Goal: Navigation & Orientation: Find specific page/section

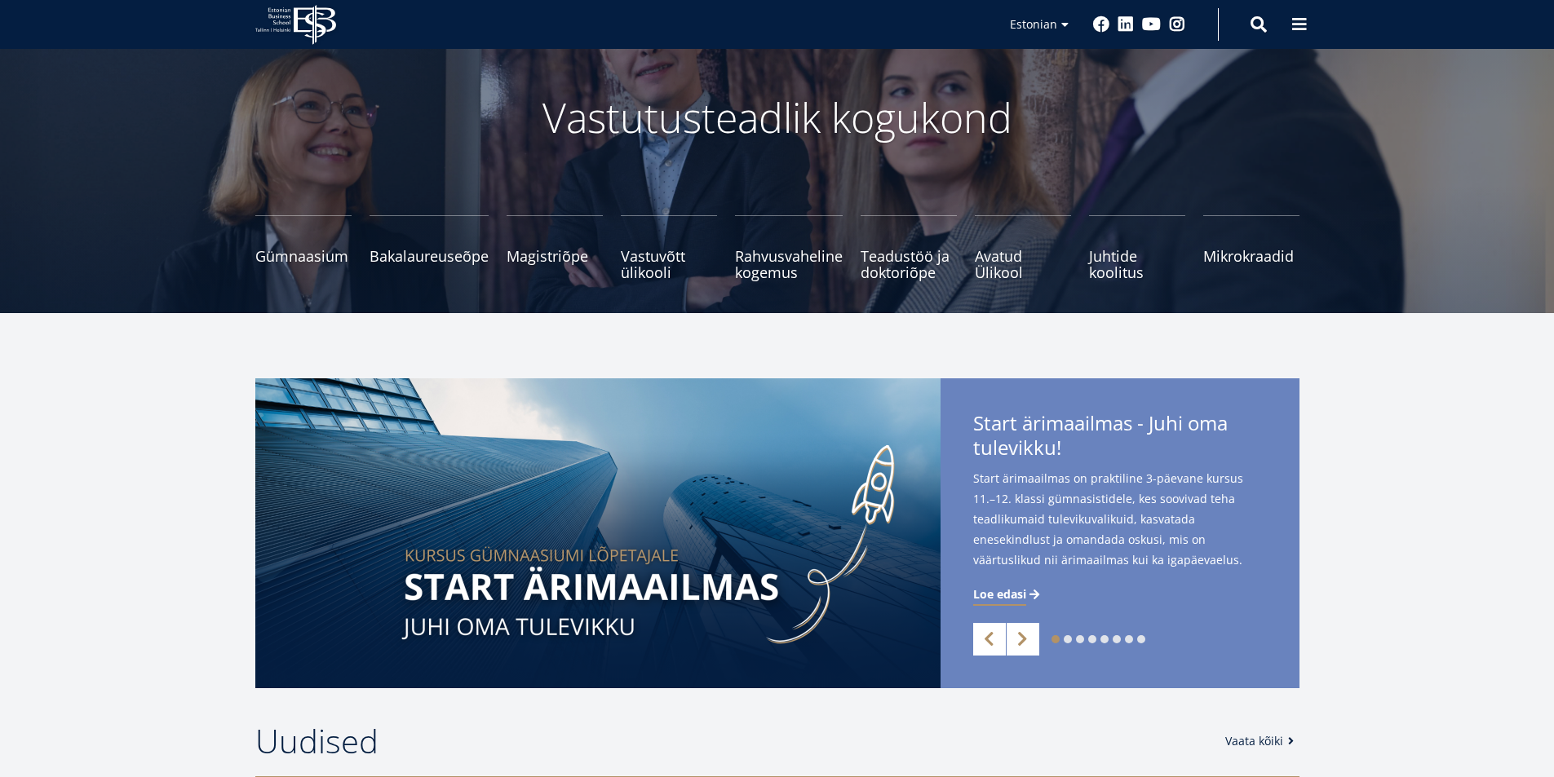
scroll to position [489, 0]
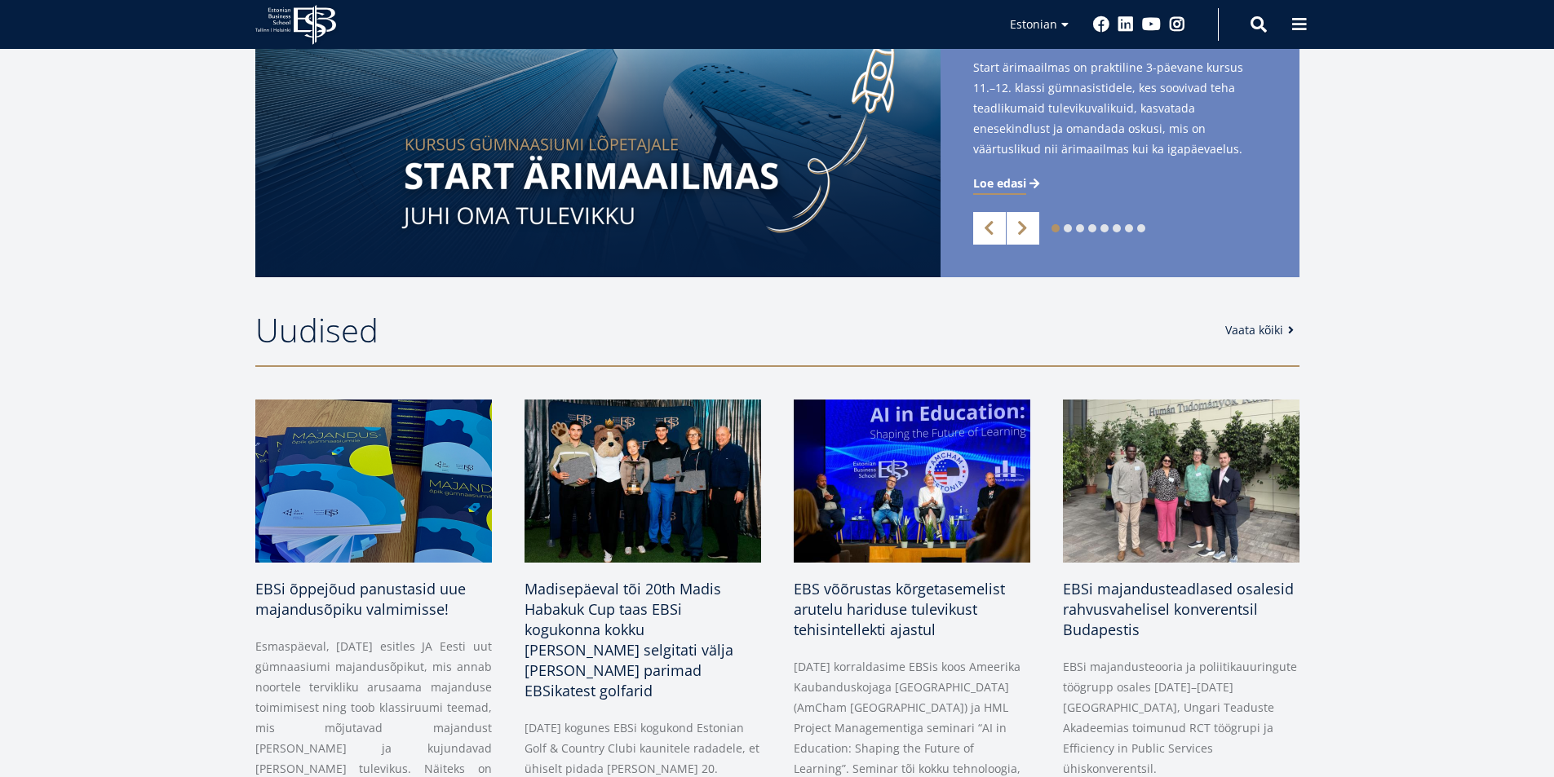
click at [90, 163] on div "1 2 3 4 5 6 7 8 Previous Next Start ärimaailmas - [PERSON_NAME] oma tulevikku! …" at bounding box center [777, 122] width 1554 height 310
click at [1032, 46] on link "English" at bounding box center [1036, 49] width 82 height 24
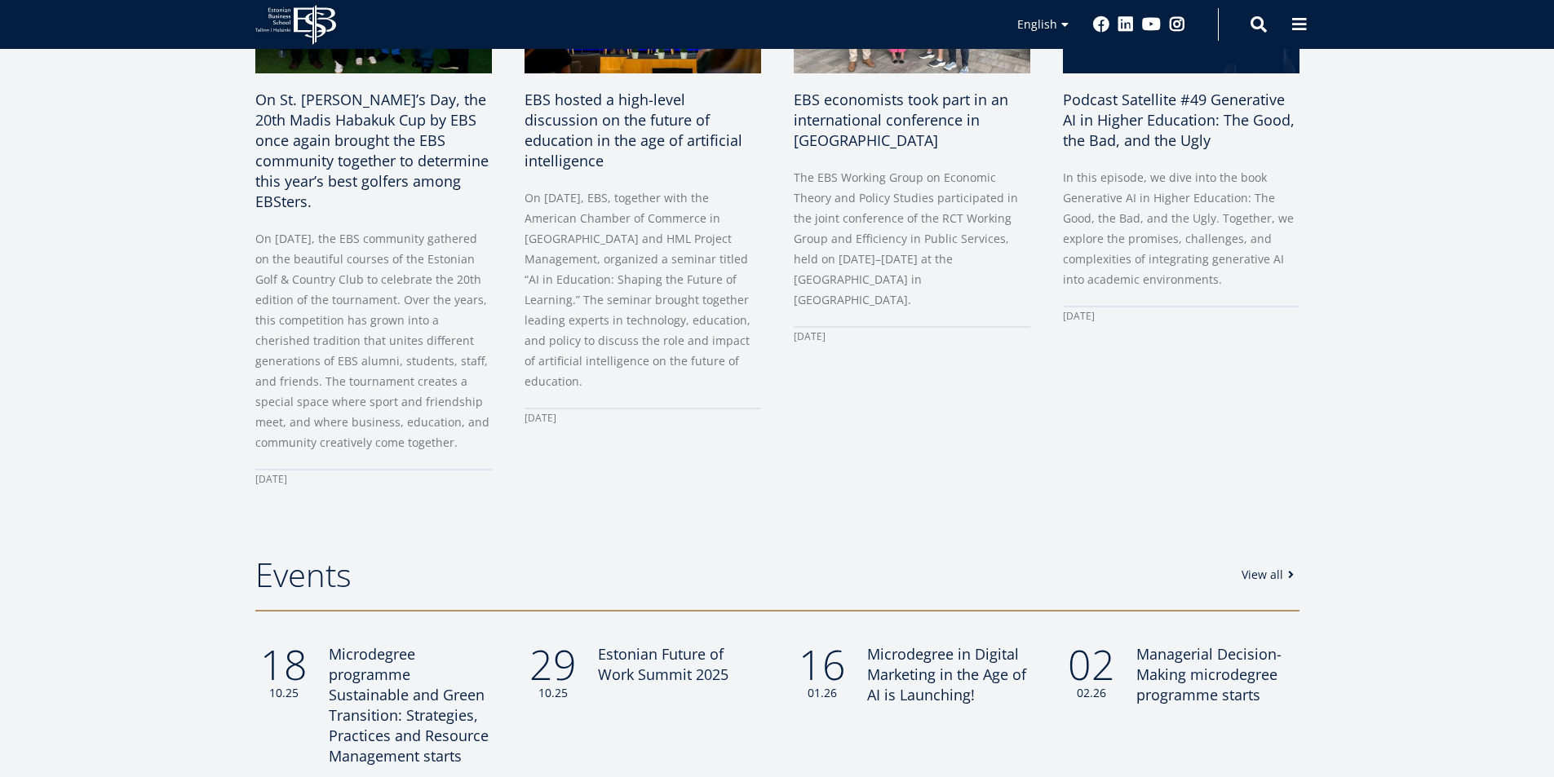
scroll to position [489, 0]
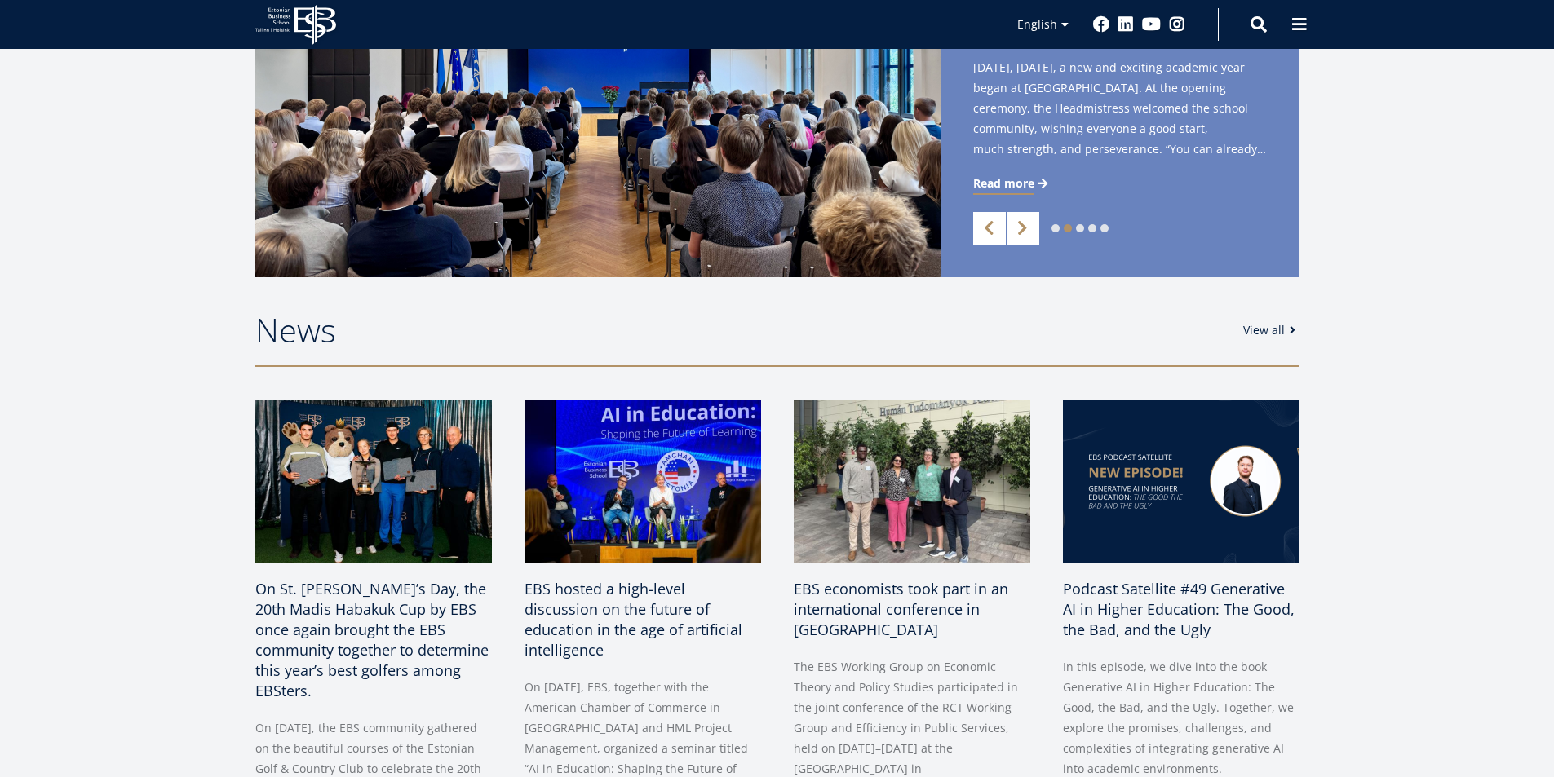
click at [1259, 327] on link "View all" at bounding box center [1272, 330] width 58 height 16
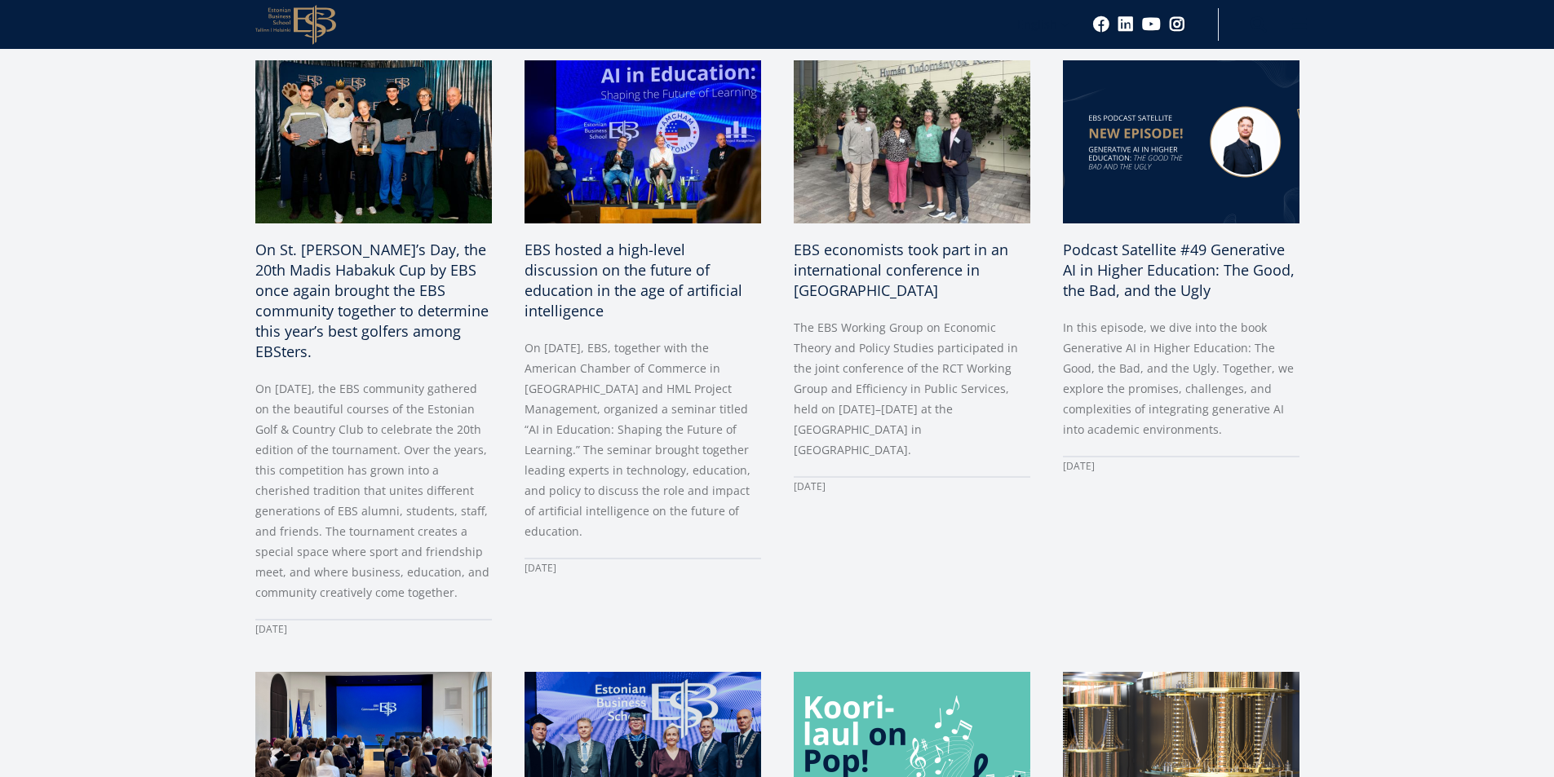
scroll to position [163, 0]
